Goal: Information Seeking & Learning: Learn about a topic

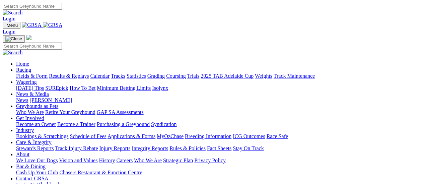
click at [35, 73] on link "Fields & Form" at bounding box center [32, 76] width 32 height 6
click at [168, 146] on link "Integrity Reports" at bounding box center [150, 149] width 37 height 6
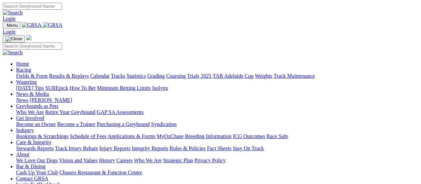
click at [35, 73] on link "Fields & Form" at bounding box center [32, 76] width 32 height 6
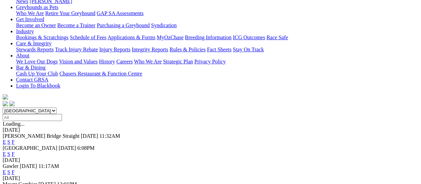
scroll to position [101, 0]
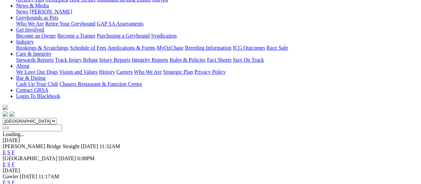
click at [15, 180] on link "F" at bounding box center [13, 183] width 3 height 6
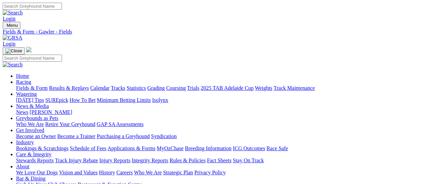
click at [58, 115] on link "Greyhounds as Pets" at bounding box center [37, 118] width 42 height 6
click at [144, 121] on link "GAP SA Assessments" at bounding box center [120, 124] width 47 height 6
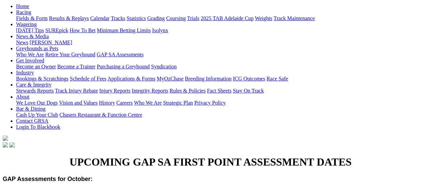
scroll to position [67, 0]
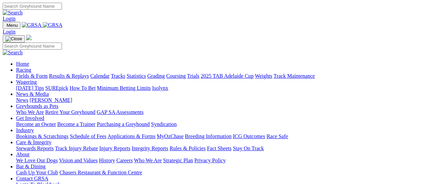
click at [168, 146] on link "Integrity Reports" at bounding box center [150, 149] width 37 height 6
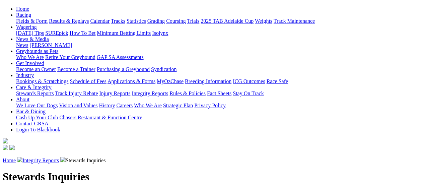
scroll to position [101, 0]
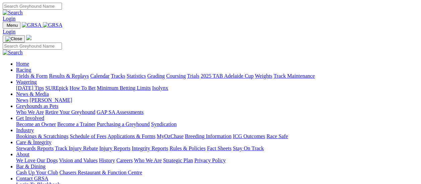
click at [19, 73] on link "Fields & Form" at bounding box center [32, 76] width 32 height 6
click at [144, 109] on link "GAP SA Assessments" at bounding box center [120, 112] width 47 height 6
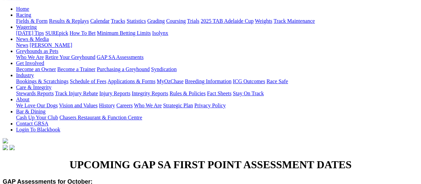
scroll to position [101, 0]
